Goal: Navigation & Orientation: Find specific page/section

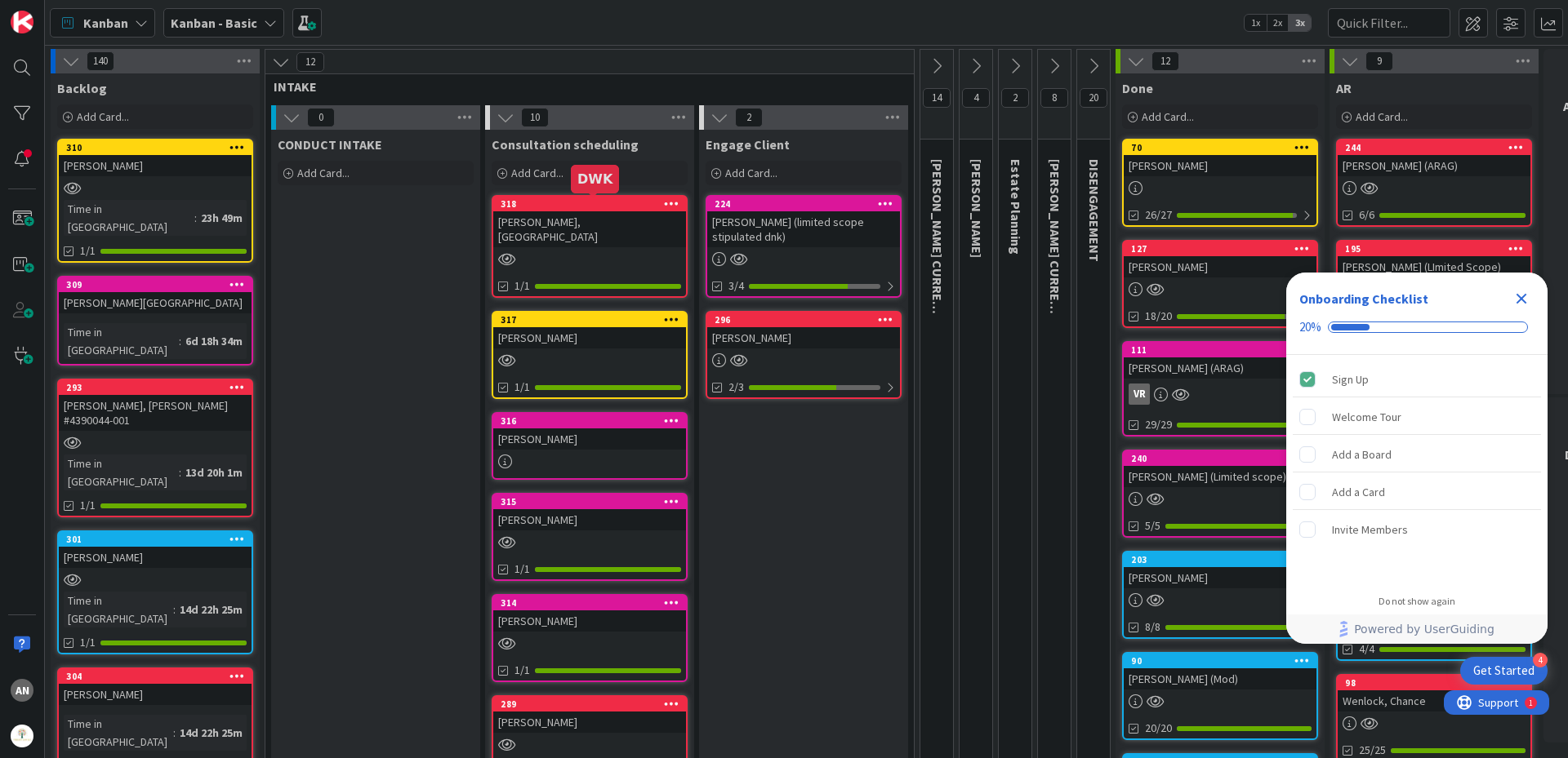
click at [590, 205] on div "318" at bounding box center [593, 204] width 185 height 11
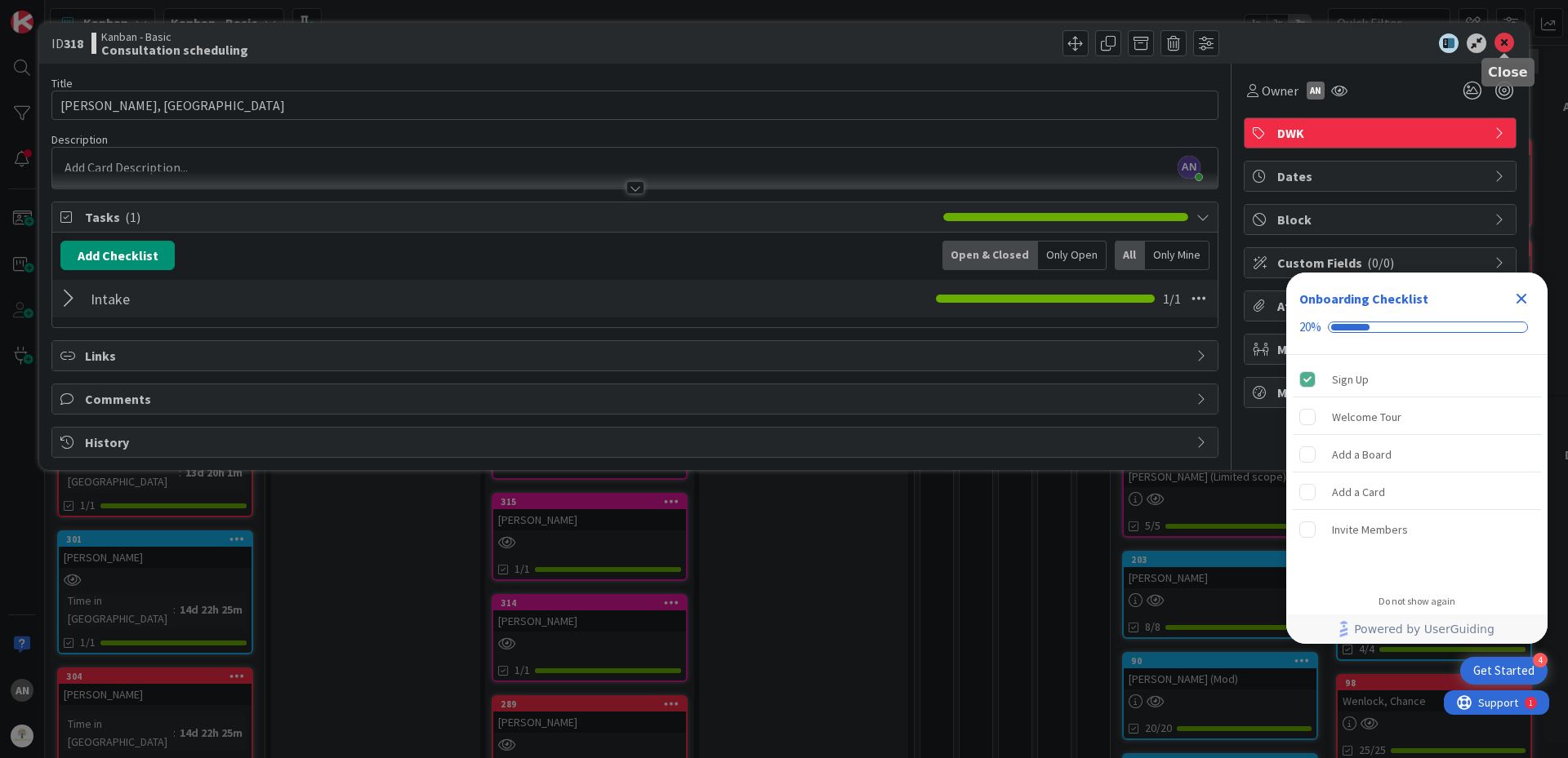
click at [1505, 37] on icon at bounding box center [1503, 43] width 20 height 20
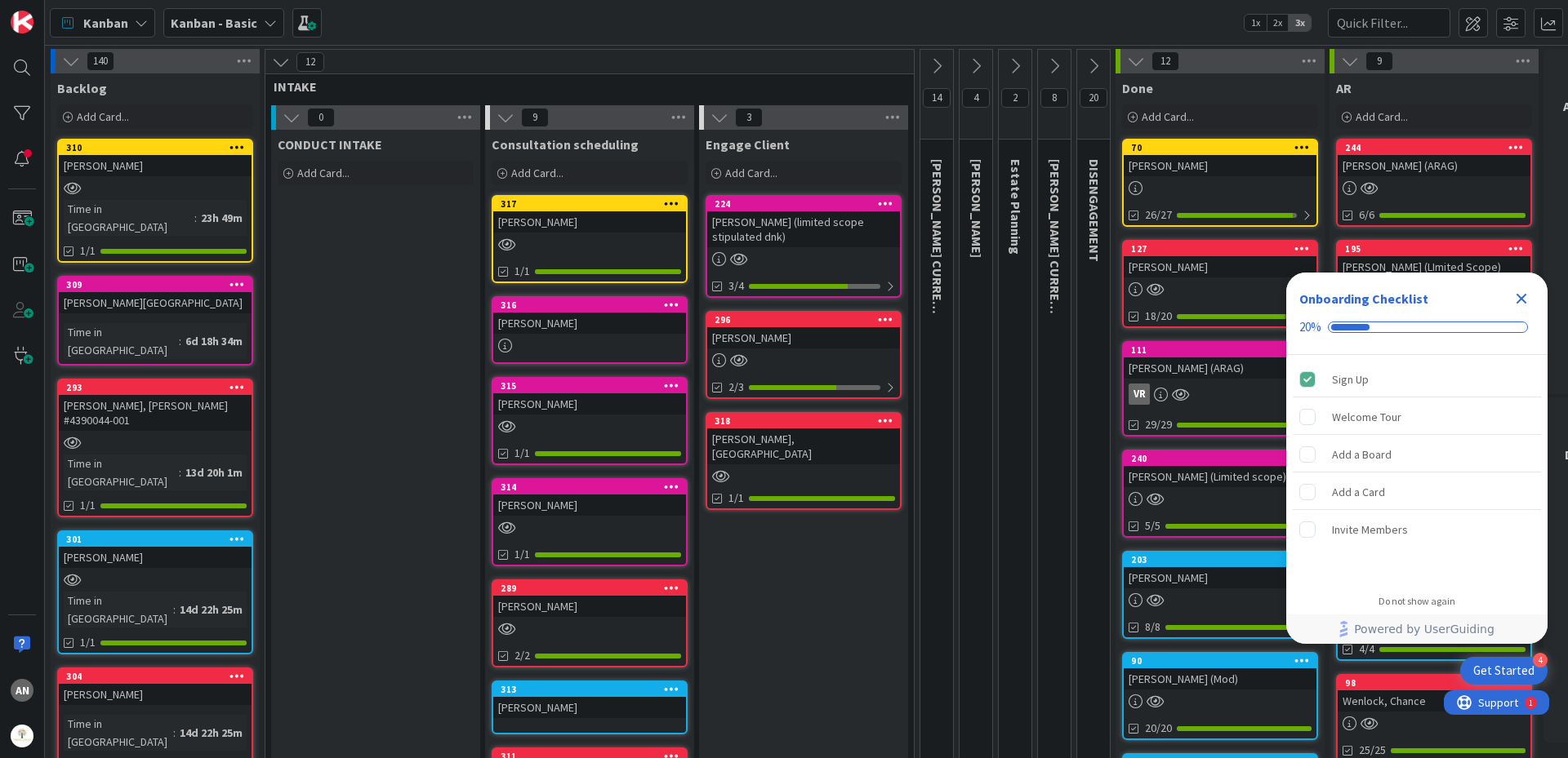
click at [764, 445] on div "[PERSON_NAME], [GEOGRAPHIC_DATA]" at bounding box center [803, 446] width 193 height 36
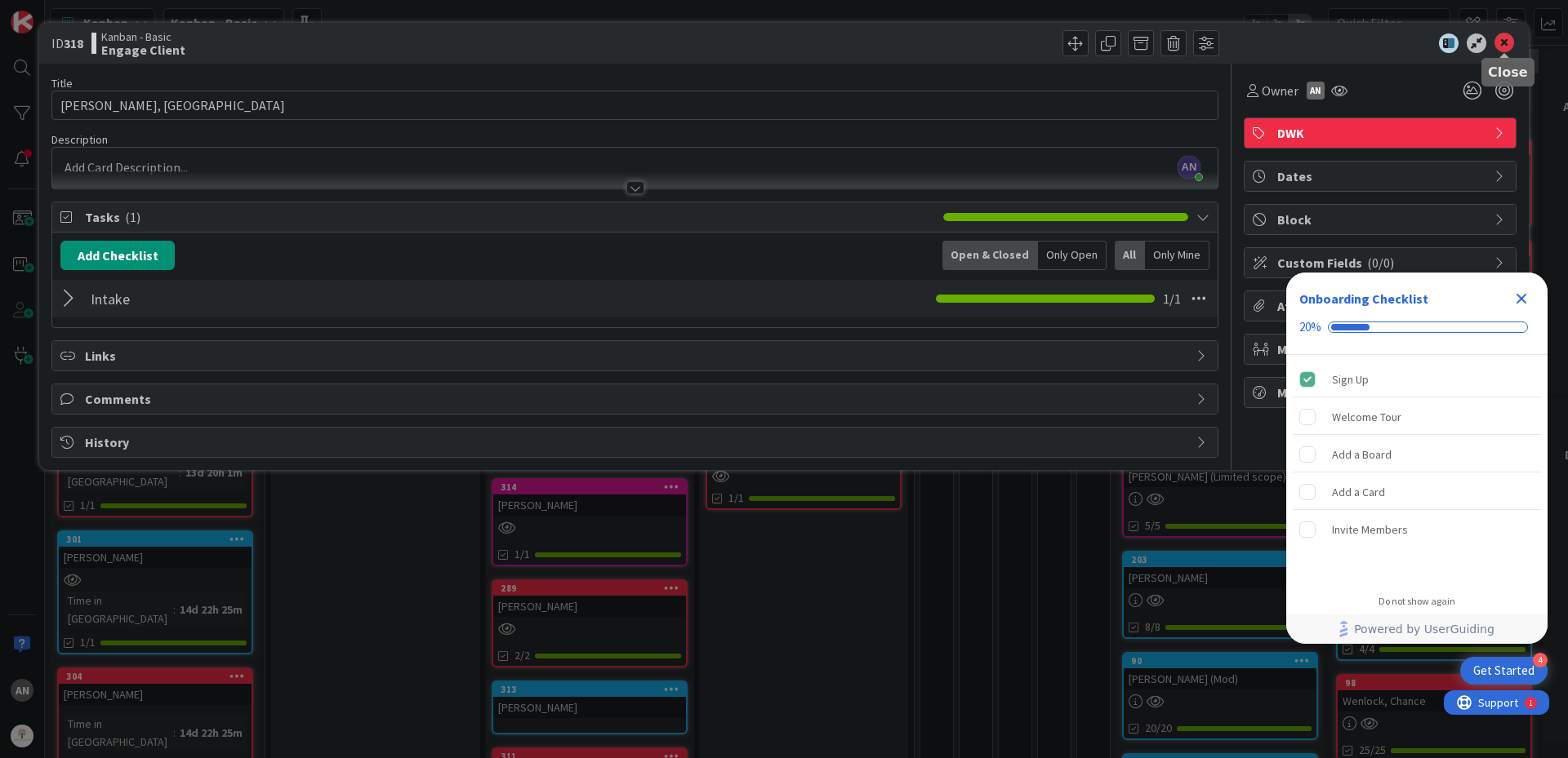
click at [1507, 51] on icon at bounding box center [1503, 43] width 20 height 20
